Goal: Transaction & Acquisition: Download file/media

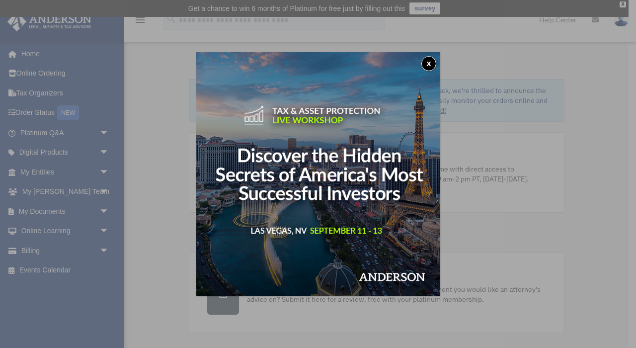
click at [432, 62] on button "x" at bounding box center [428, 63] width 15 height 15
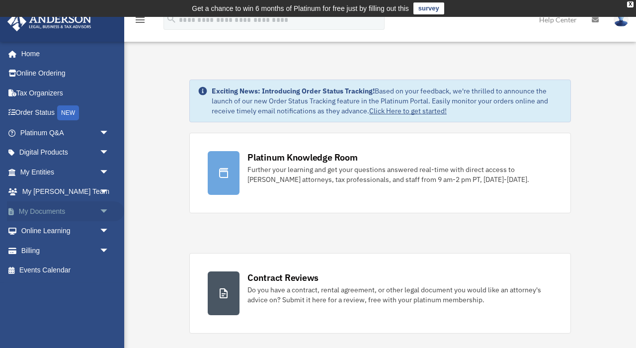
click at [103, 206] on span "arrow_drop_down" at bounding box center [109, 211] width 20 height 20
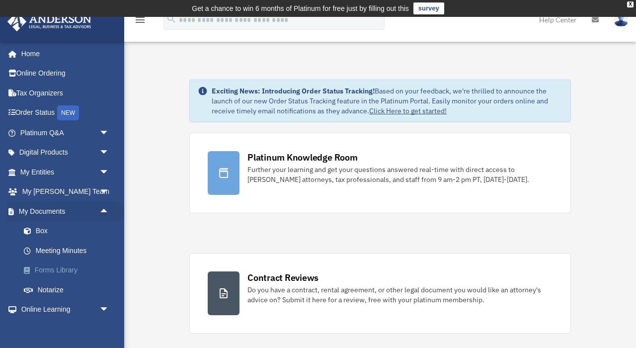
click at [55, 267] on link "Forms Library" at bounding box center [69, 270] width 110 height 20
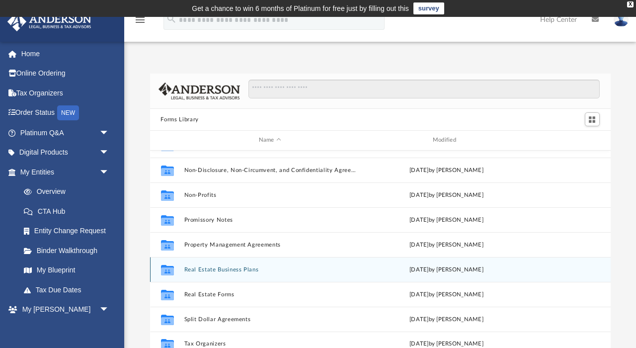
scroll to position [540, 0]
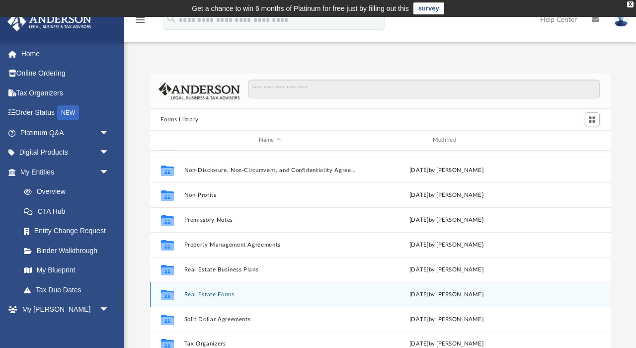
click at [204, 295] on button "Real Estate Forms" at bounding box center [270, 294] width 172 height 6
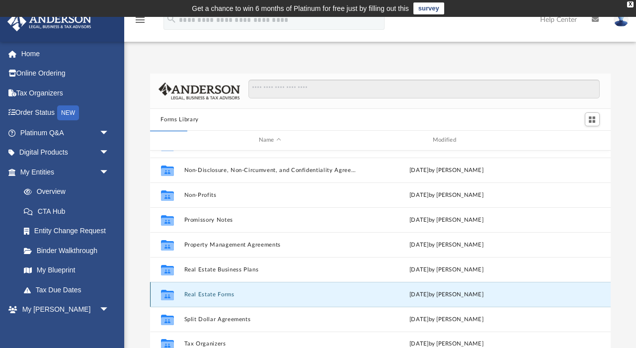
click at [170, 294] on icon "grid" at bounding box center [167, 296] width 13 height 8
click at [201, 295] on button "Real Estate Forms" at bounding box center [270, 294] width 172 height 6
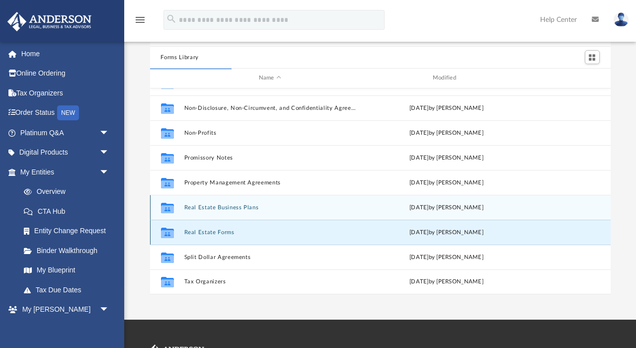
scroll to position [72, 0]
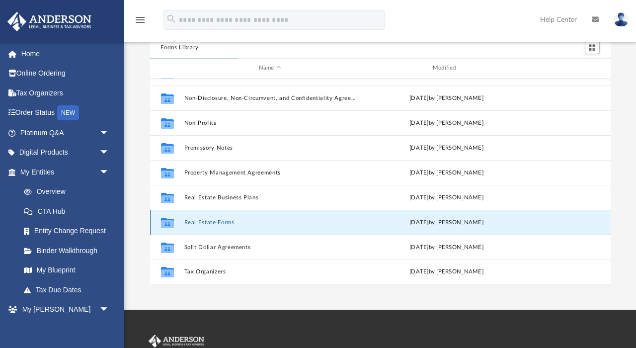
click at [219, 225] on button "Real Estate Forms" at bounding box center [270, 222] width 172 height 6
click at [244, 295] on div "App [EMAIL_ADDRESS][DOMAIN_NAME] Sign Out [EMAIL_ADDRESS][DOMAIN_NAME] Home Onl…" at bounding box center [318, 127] width 636 height 365
click at [207, 222] on button "Real Estate Forms" at bounding box center [270, 222] width 172 height 6
click at [194, 225] on button "Real Estate Forms" at bounding box center [270, 222] width 172 height 6
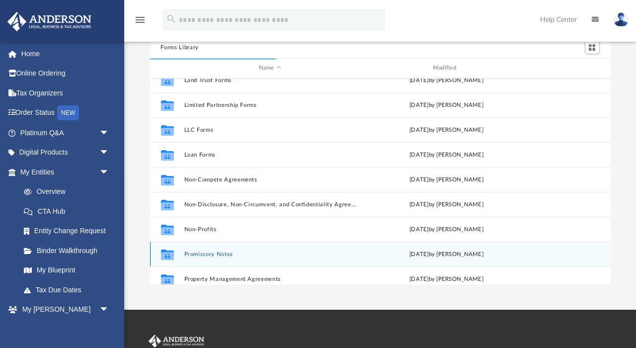
scroll to position [434, 0]
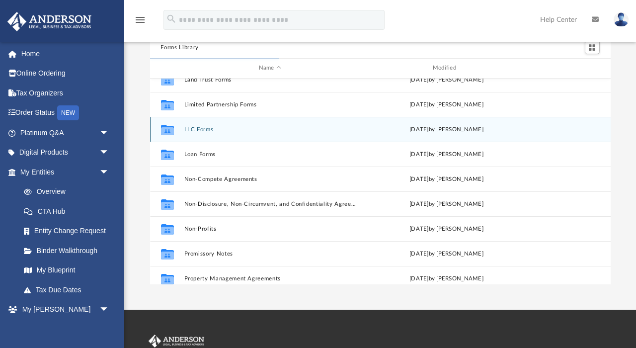
click at [197, 129] on button "LLC Forms" at bounding box center [270, 129] width 172 height 6
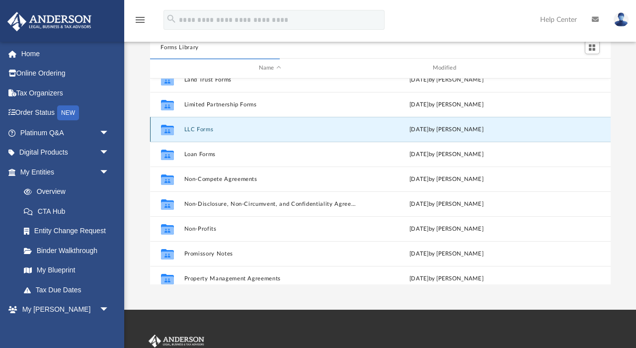
click at [197, 129] on button "LLC Forms" at bounding box center [270, 129] width 172 height 6
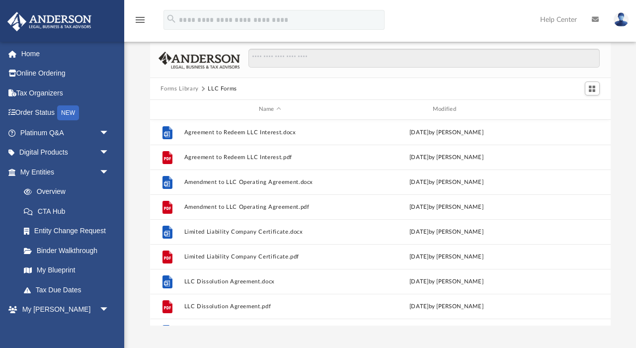
scroll to position [0, 0]
click at [187, 87] on button "Forms Library" at bounding box center [180, 88] width 38 height 9
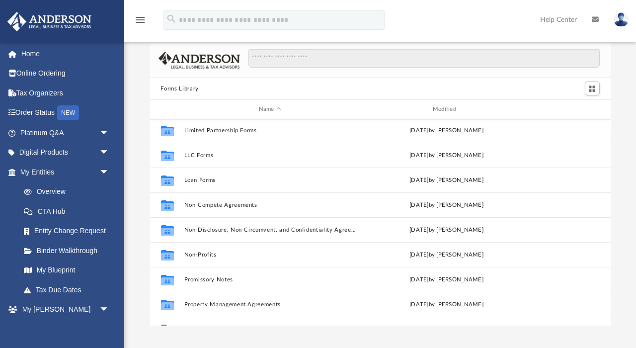
scroll to position [450, 0]
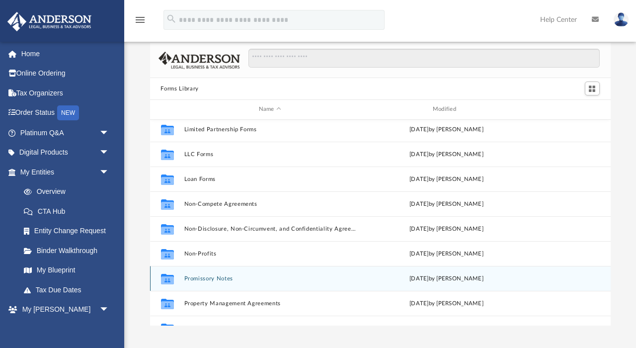
click at [214, 280] on button "Promissory Notes" at bounding box center [270, 278] width 172 height 6
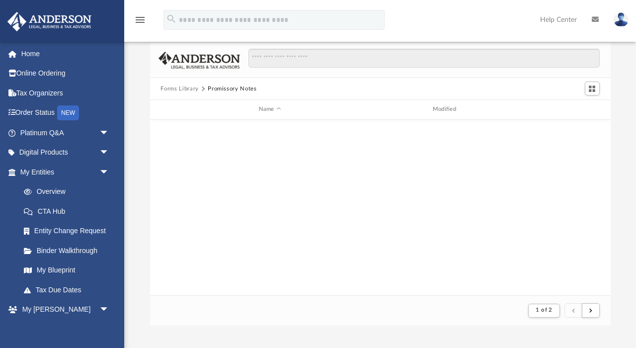
scroll to position [0, 0]
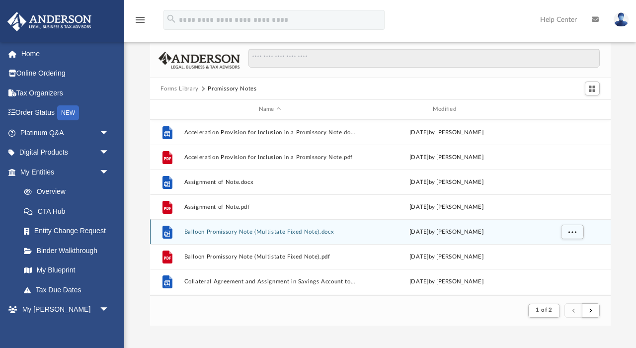
click at [225, 238] on div "File Balloon Promissory Note (Multistate Fixed Note).docx [DATE] by [PERSON_NAM…" at bounding box center [380, 231] width 461 height 25
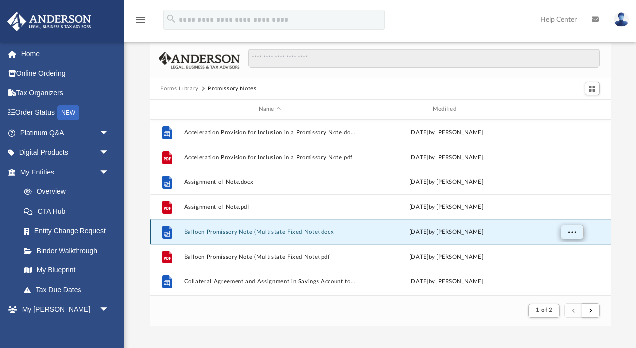
click at [573, 233] on span "More options" at bounding box center [572, 231] width 8 height 5
click at [568, 268] on li "Download" at bounding box center [563, 268] width 29 height 10
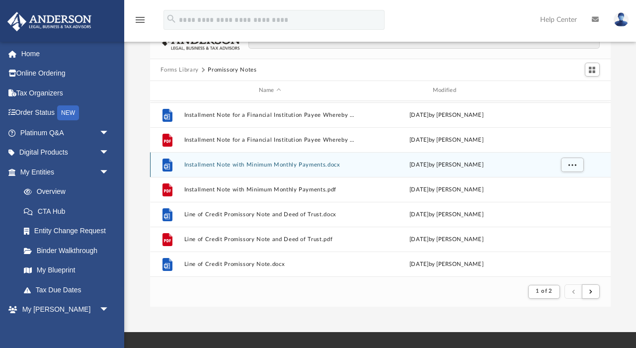
scroll to position [546, 0]
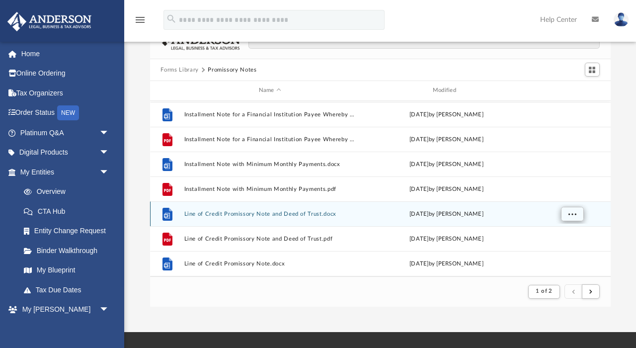
click at [574, 221] on button "More options" at bounding box center [572, 213] width 23 height 15
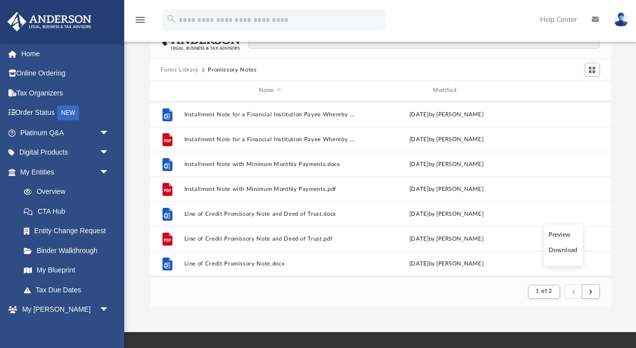
click at [563, 252] on li "Download" at bounding box center [563, 250] width 29 height 10
